Goal: Communication & Community: Participate in discussion

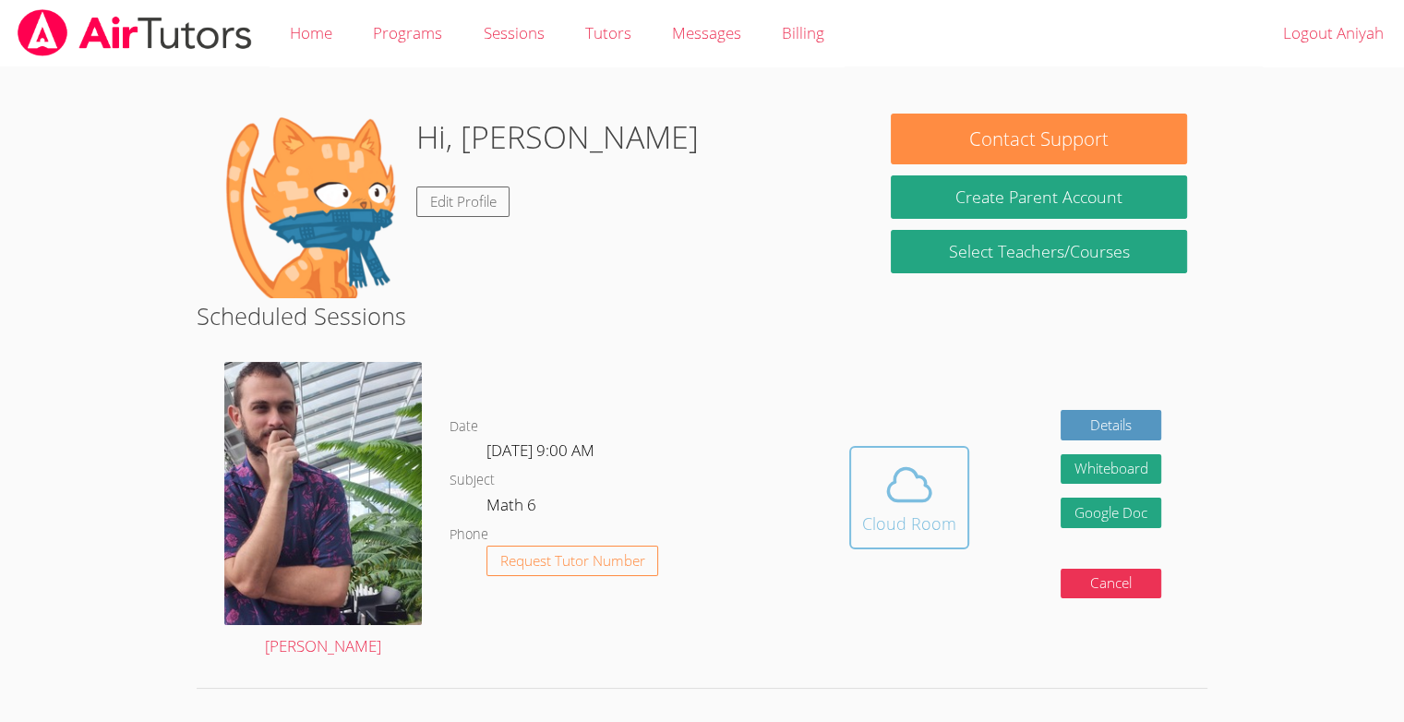
click at [947, 511] on div "Cloud Room" at bounding box center [909, 523] width 94 height 26
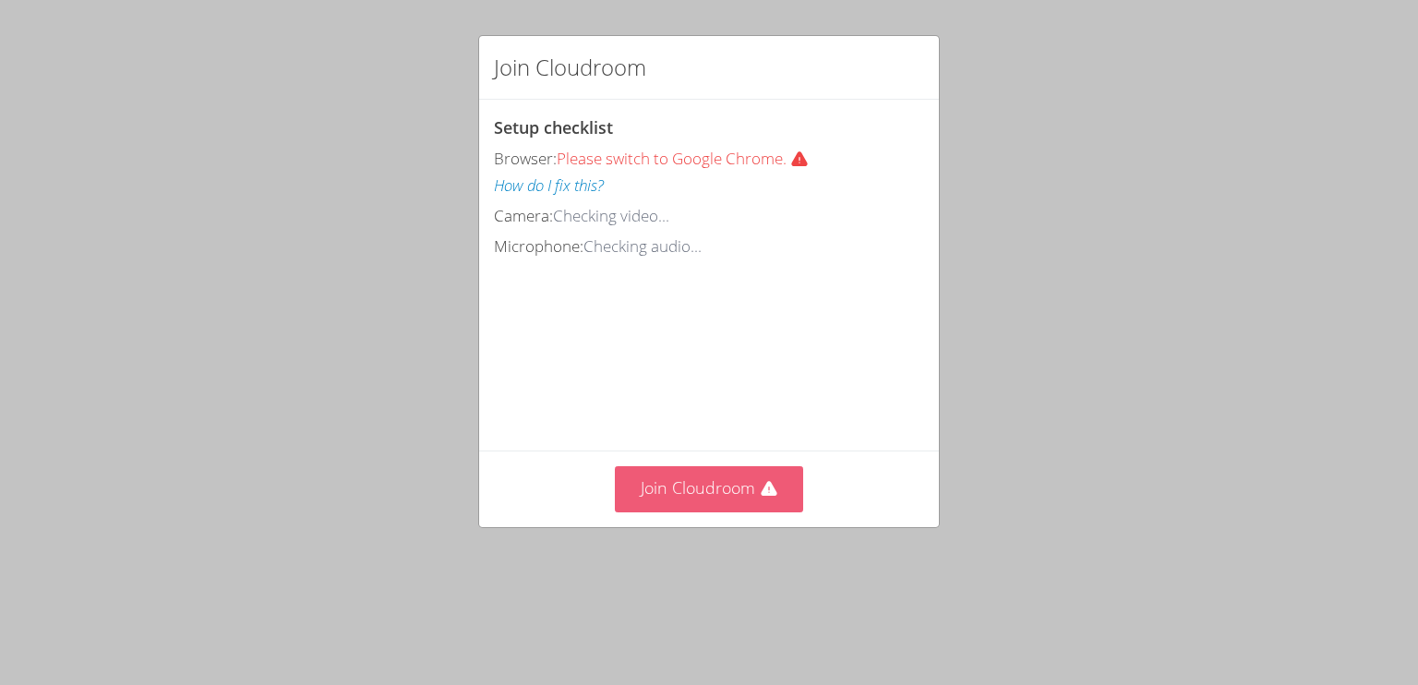
click at [706, 511] on button "Join Cloudroom" at bounding box center [709, 488] width 189 height 45
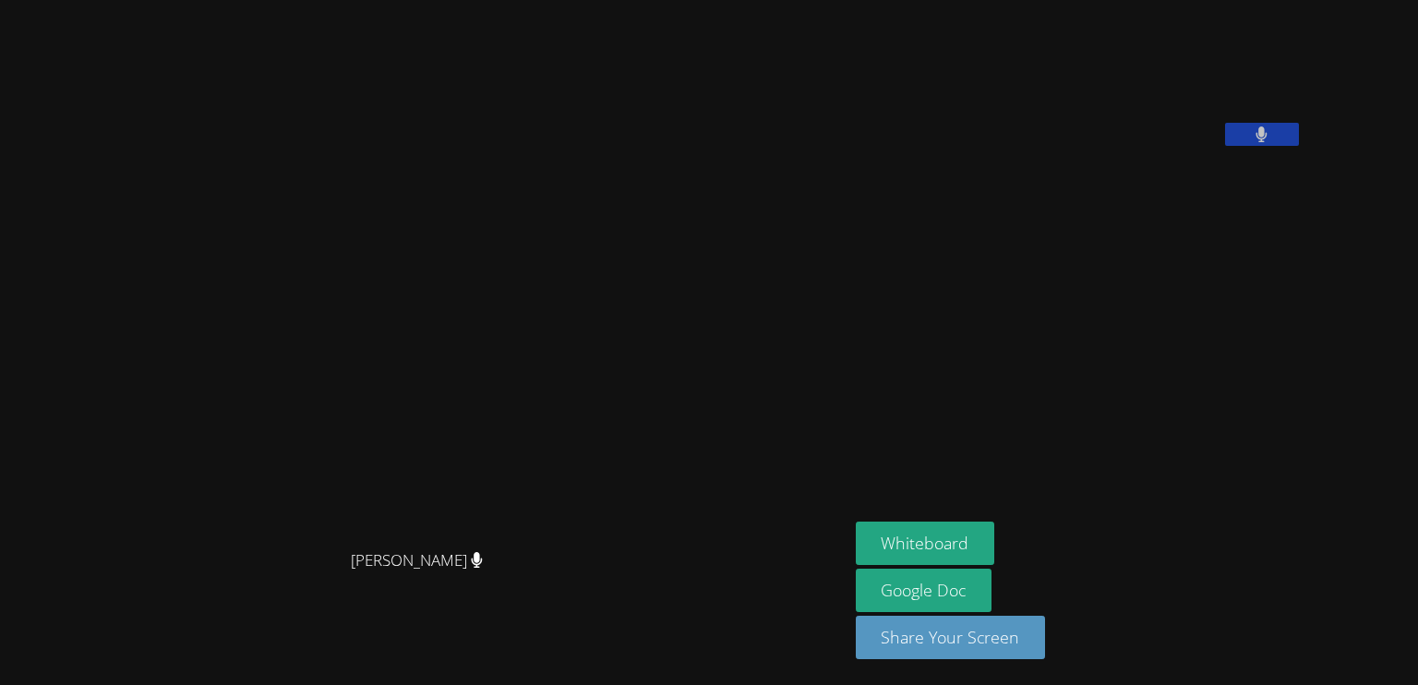
click at [562, 401] on video at bounding box center [423, 305] width 277 height 469
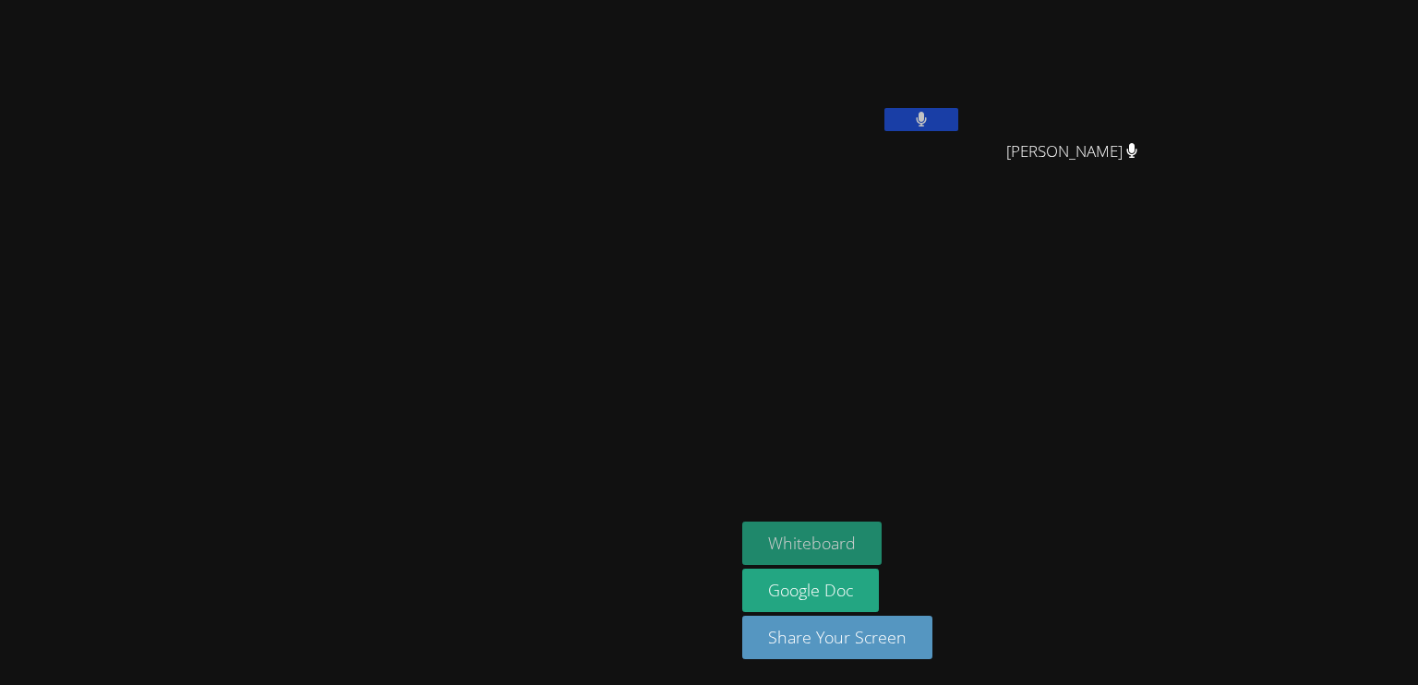
click at [881, 537] on button "Whiteboard" at bounding box center [811, 542] width 139 height 43
click at [506, 485] on video at bounding box center [367, 305] width 277 height 405
click at [927, 119] on icon at bounding box center [921, 120] width 11 height 16
click at [958, 111] on button at bounding box center [921, 119] width 74 height 23
click at [962, 107] on div "Aniyah Gattis" at bounding box center [852, 73] width 220 height 132
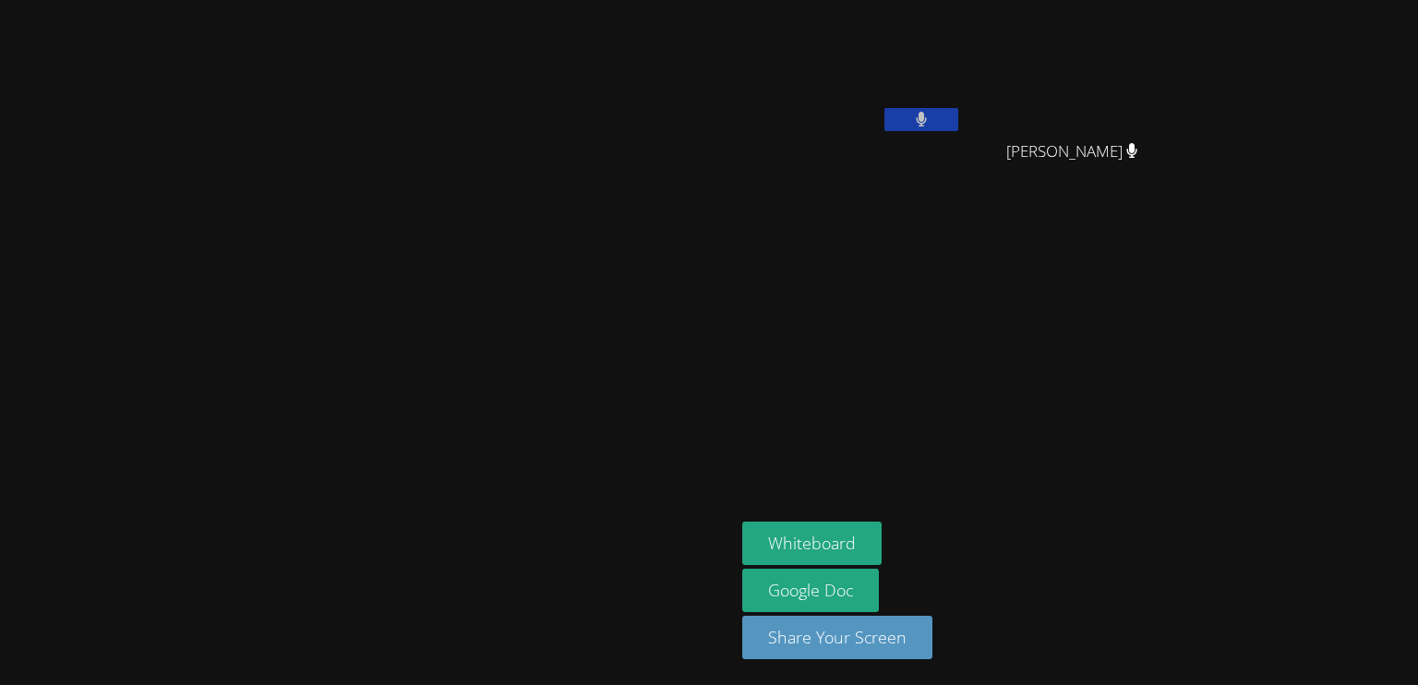
click at [958, 117] on button at bounding box center [921, 119] width 74 height 23
click at [930, 112] on icon at bounding box center [920, 120] width 19 height 16
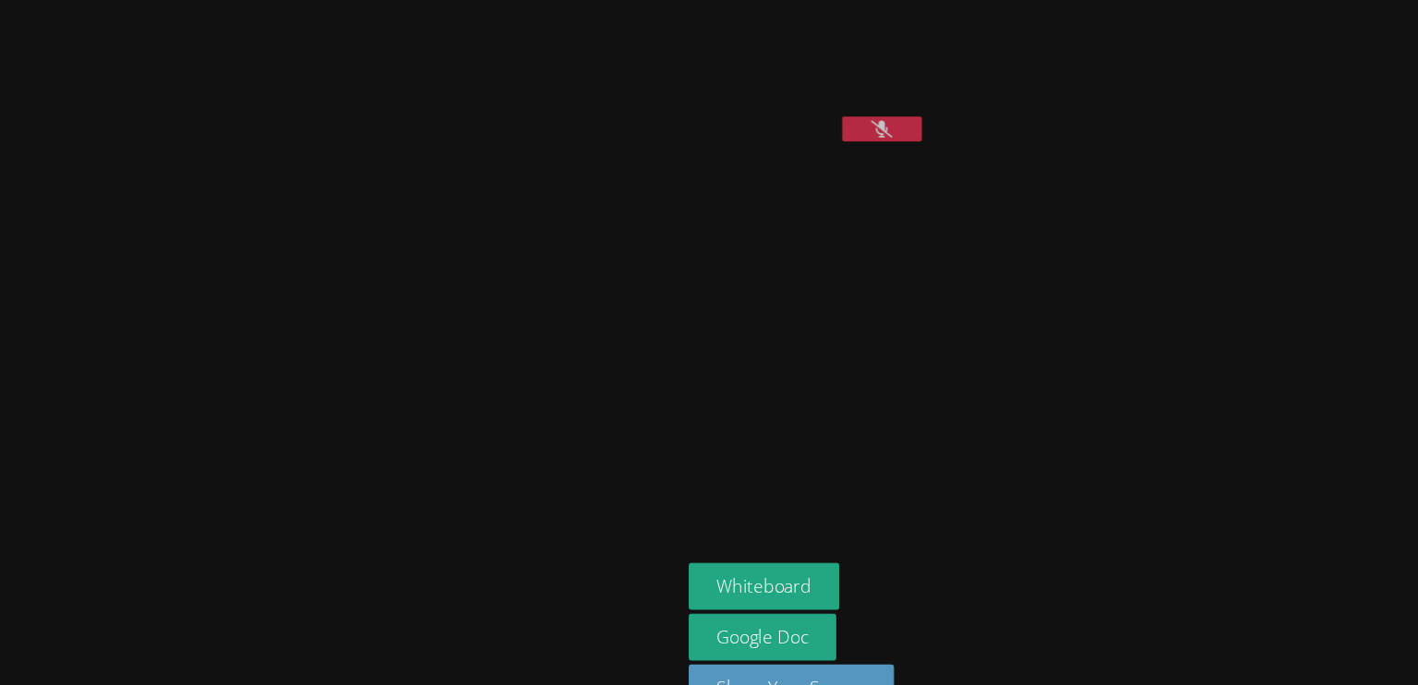
click at [958, 115] on button at bounding box center [921, 119] width 74 height 23
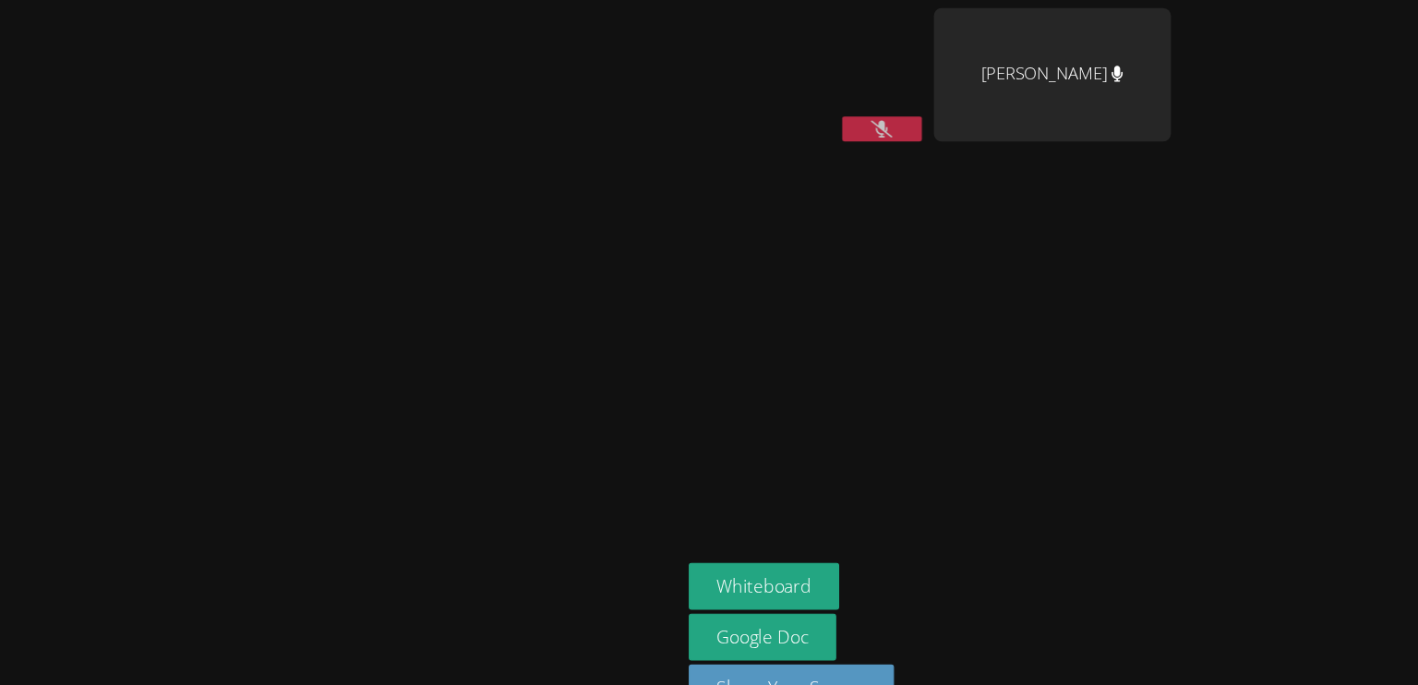
click at [958, 109] on button at bounding box center [921, 119] width 74 height 23
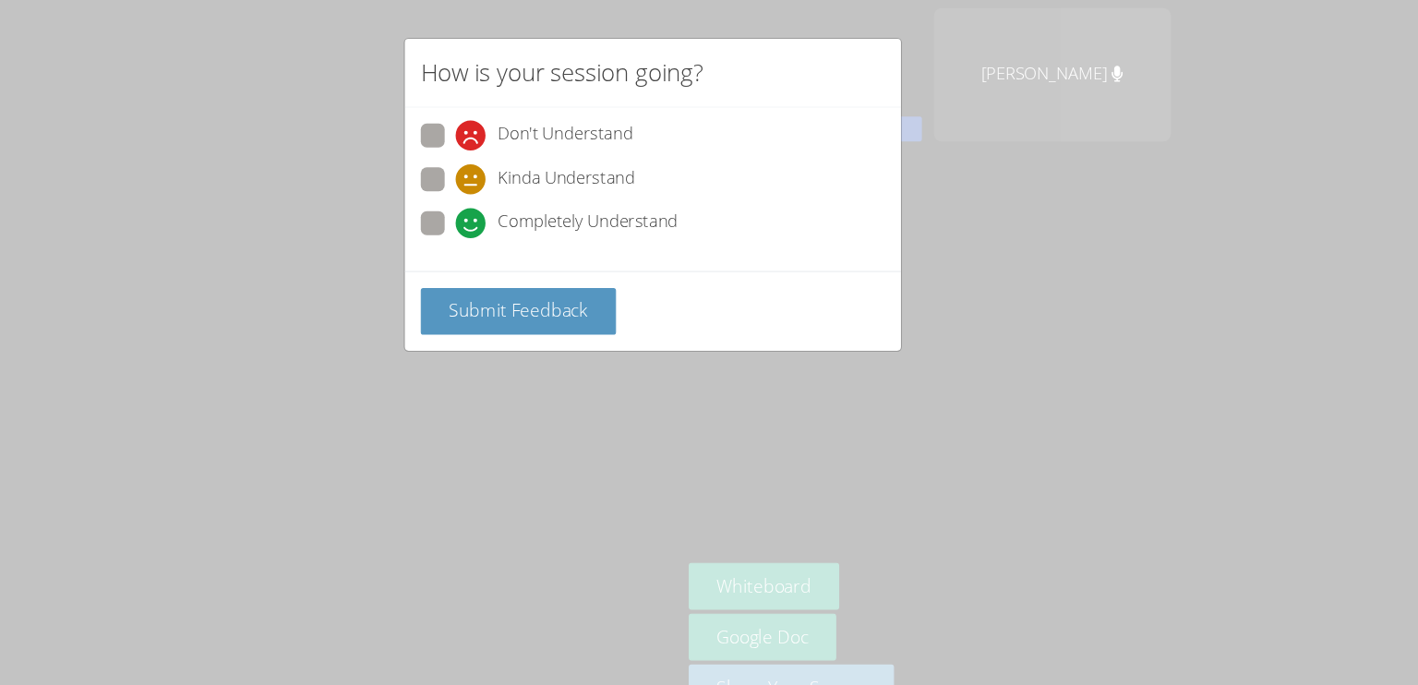
click at [1156, 64] on div "How is your session going? Don't Understand Kinda Understand Completely Underst…" at bounding box center [709, 342] width 1418 height 685
click at [613, 209] on span "Completely Understand" at bounding box center [648, 207] width 167 height 28
click at [542, 209] on input "Completely Understand" at bounding box center [534, 204] width 16 height 16
radio input "true"
click at [631, 283] on span "Submit Feedback" at bounding box center [584, 287] width 129 height 22
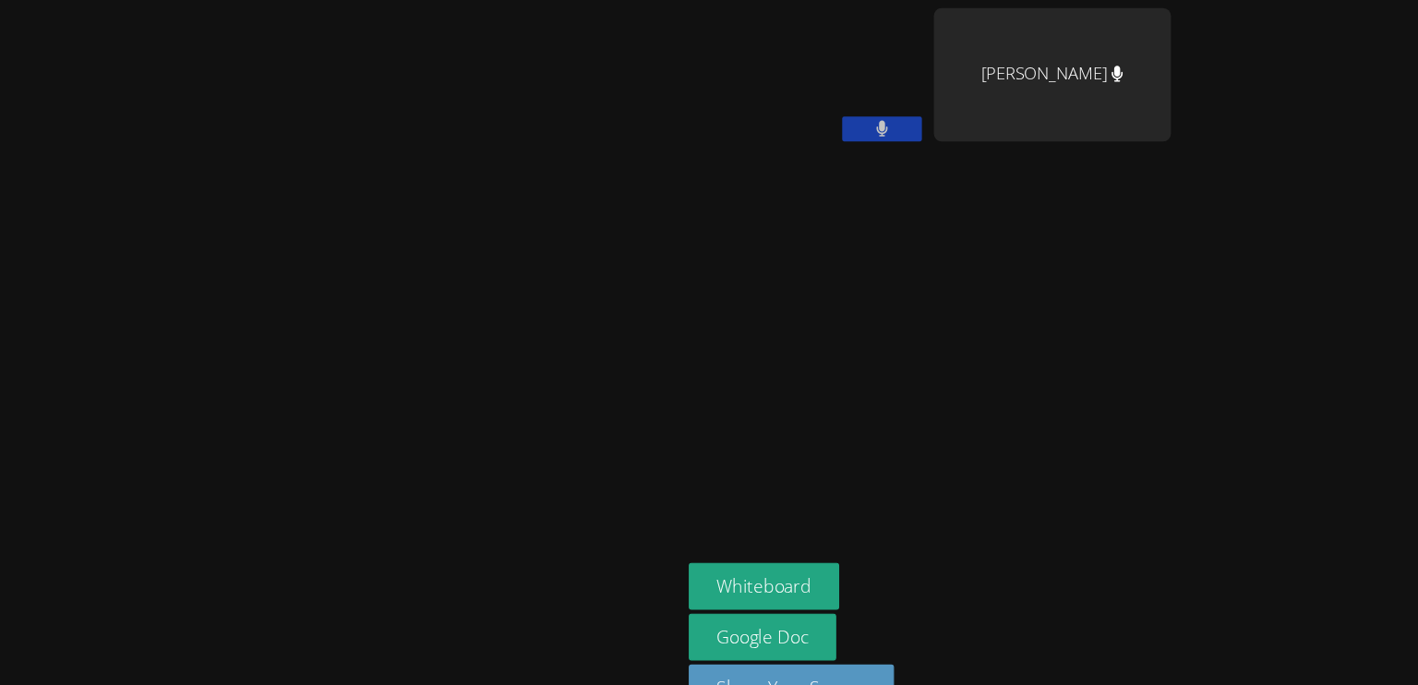
click at [958, 113] on button at bounding box center [921, 119] width 74 height 23
click at [930, 119] on icon at bounding box center [920, 120] width 19 height 16
click at [928, 125] on icon at bounding box center [922, 120] width 12 height 16
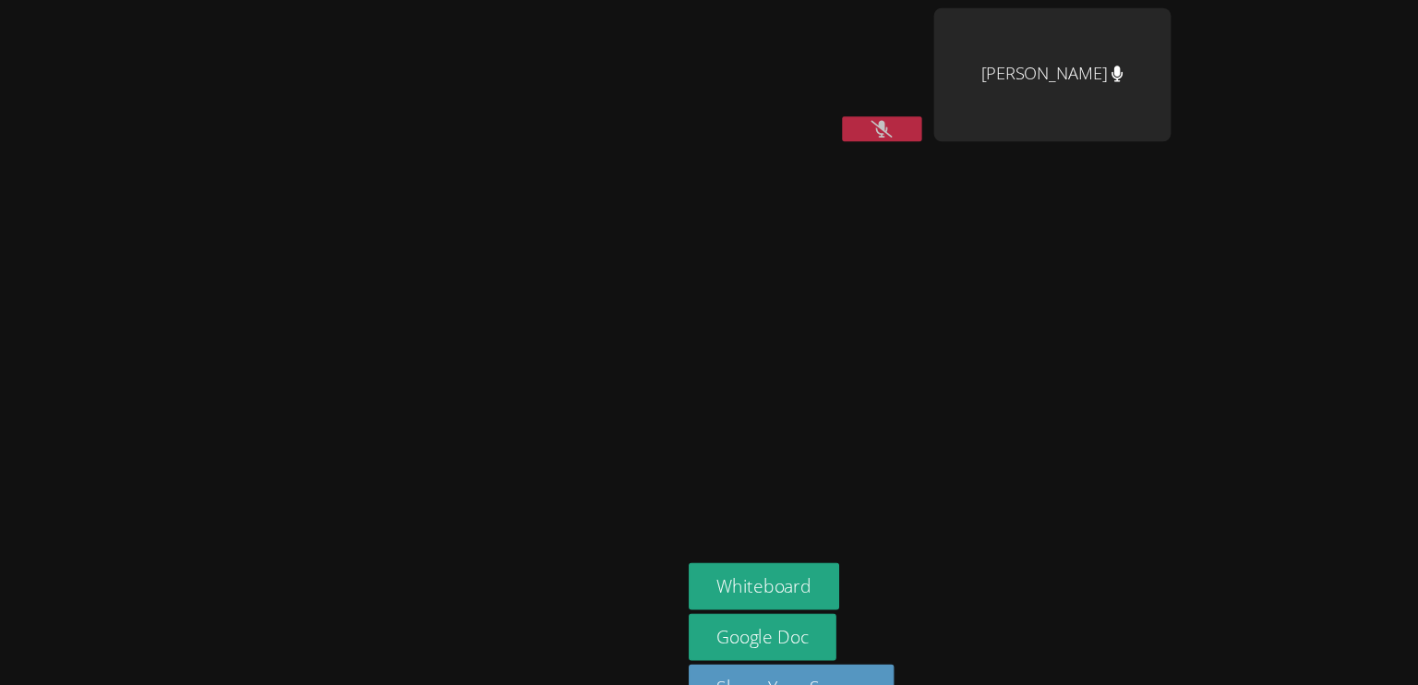
click at [1141, 115] on div "Aniyah Gattis Zion Hicks" at bounding box center [965, 106] width 447 height 198
click at [930, 112] on icon at bounding box center [920, 120] width 19 height 16
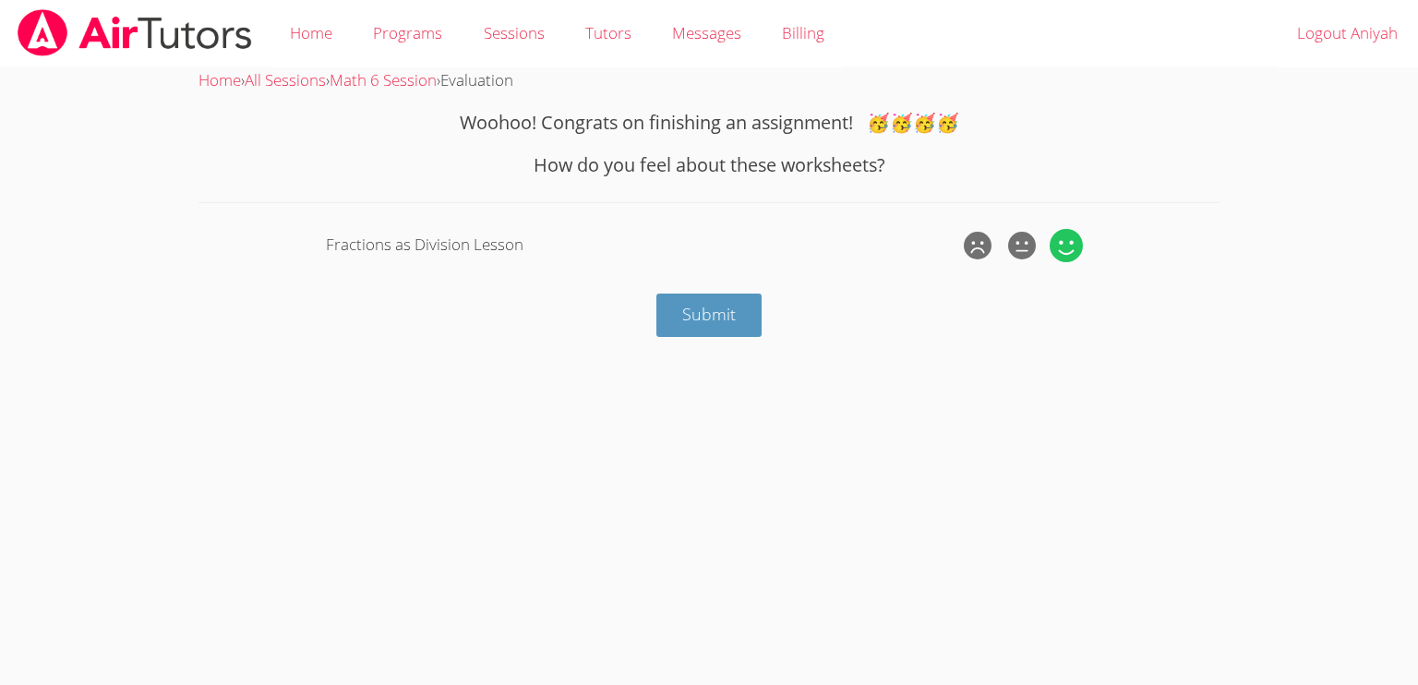
click at [1055, 246] on icon at bounding box center [1065, 245] width 33 height 33
click at [0, 0] on input "radio" at bounding box center [0, 0] width 0 height 0
click at [792, 344] on body "Home Programs Sessions Tutors Messages Billing Logout Aniyah Home › All Session…" at bounding box center [709, 342] width 1418 height 685
click at [711, 296] on button "Submit" at bounding box center [708, 315] width 105 height 43
